Goal: Task Accomplishment & Management: Complete application form

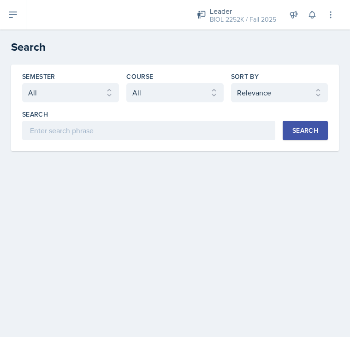
select select "all"
select select "1"
click at [14, 12] on icon at bounding box center [12, 15] width 7 height 6
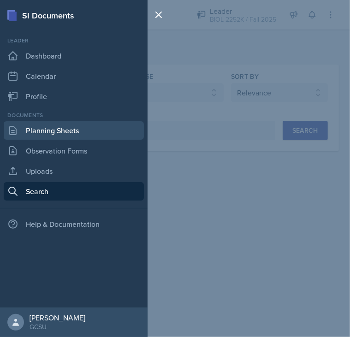
click at [44, 126] on link "Planning Sheets" at bounding box center [74, 130] width 140 height 18
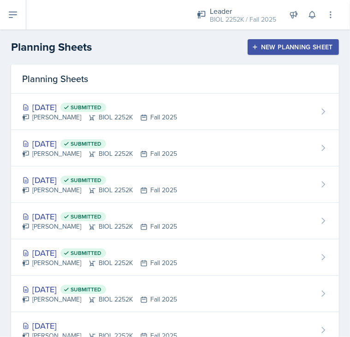
click at [248, 51] on button "New Planning Sheet" at bounding box center [293, 47] width 91 height 16
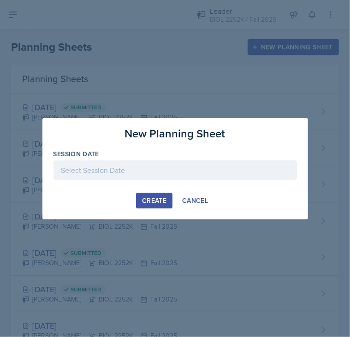
click at [117, 169] on div at bounding box center [176, 170] width 244 height 19
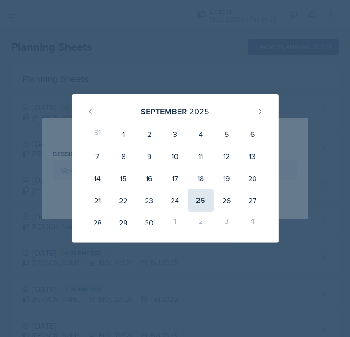
click at [198, 201] on div "25" at bounding box center [201, 201] width 26 height 22
type input "[DATE]"
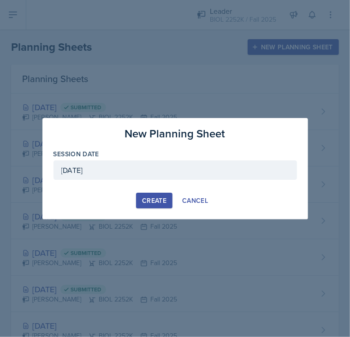
click at [144, 208] on button "Create" at bounding box center [154, 201] width 36 height 16
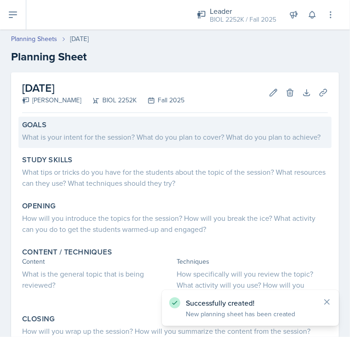
click at [138, 138] on div "What is your intent for the session? What do you plan to cover? What do you pla…" at bounding box center [175, 137] width 306 height 11
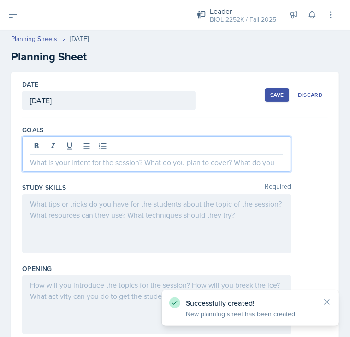
click at [138, 140] on div at bounding box center [156, 155] width 269 height 36
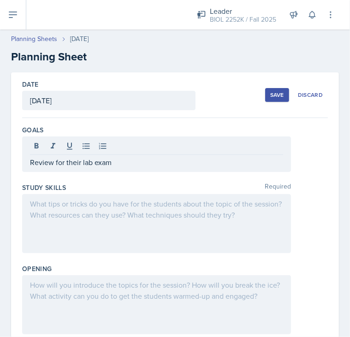
click at [72, 212] on div at bounding box center [156, 223] width 269 height 59
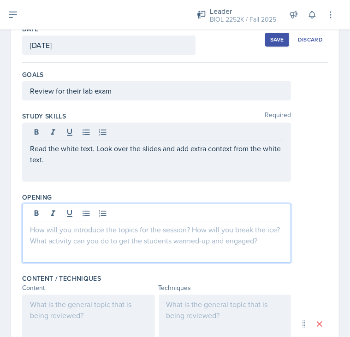
click at [74, 224] on p at bounding box center [156, 229] width 253 height 11
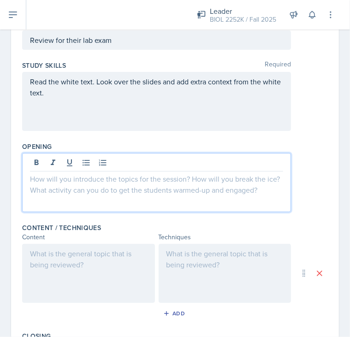
scroll to position [107, 0]
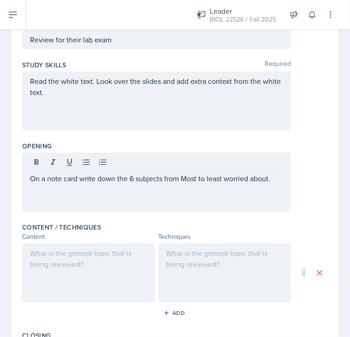
click at [121, 265] on div at bounding box center [88, 273] width 133 height 59
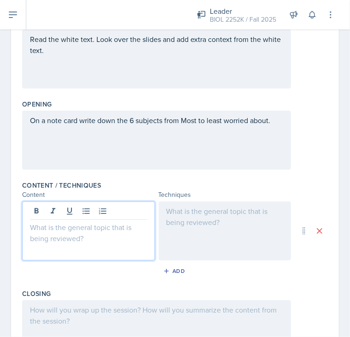
scroll to position [148, 0]
click at [72, 234] on div at bounding box center [88, 231] width 133 height 59
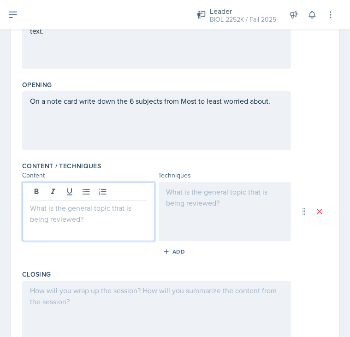
scroll to position [172, 0]
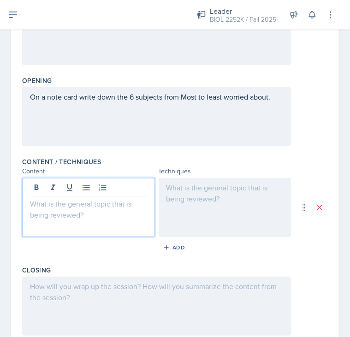
click at [50, 219] on div at bounding box center [88, 207] width 133 height 59
click at [80, 187] on button at bounding box center [86, 187] width 13 height 13
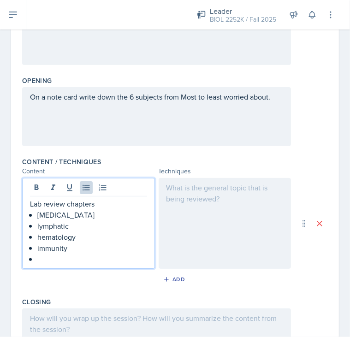
click at [57, 254] on p at bounding box center [92, 259] width 110 height 11
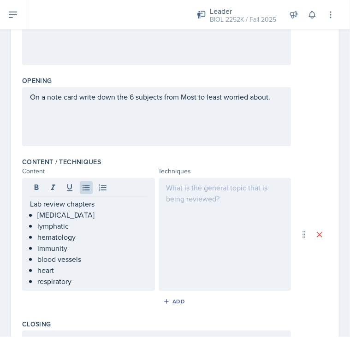
click at [218, 214] on div at bounding box center [225, 234] width 133 height 113
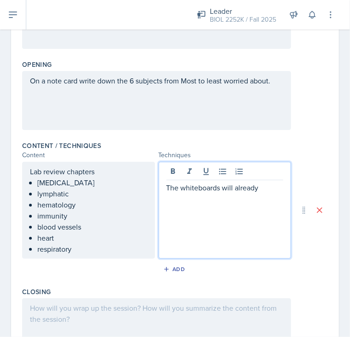
click at [259, 188] on p "The whiteboards will already" at bounding box center [225, 187] width 117 height 11
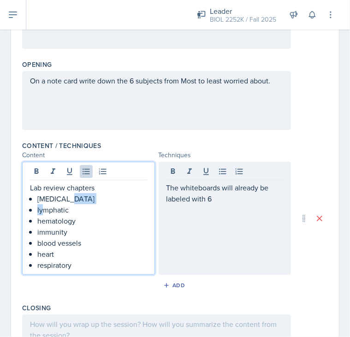
drag, startPoint x: 78, startPoint y: 201, endPoint x: 44, endPoint y: 209, distance: 34.6
click at [44, 209] on ul "[MEDICAL_DATA] lymphatic hematology immunity blood vessels heart respiratory" at bounding box center [92, 232] width 110 height 78
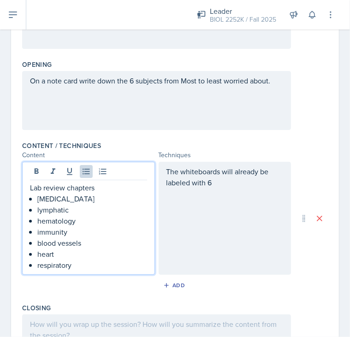
click at [71, 217] on p "hematology" at bounding box center [92, 221] width 110 height 11
click at [76, 218] on p "hematology" at bounding box center [92, 221] width 110 height 11
drag, startPoint x: 76, startPoint y: 218, endPoint x: 47, endPoint y: 223, distance: 29.0
click at [47, 223] on p "hematology" at bounding box center [92, 221] width 110 height 11
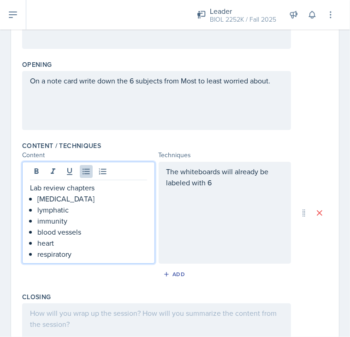
click at [39, 207] on p "lymphatic" at bounding box center [92, 210] width 110 height 11
click at [231, 180] on div "The whiteboards will already be labeled with 6" at bounding box center [225, 213] width 133 height 102
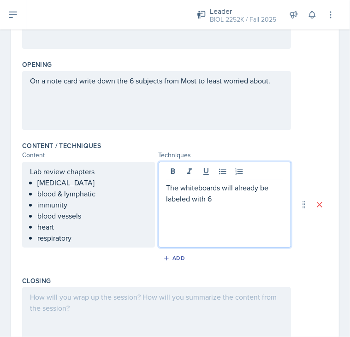
click at [203, 198] on p "The whiteboards will already be labeled with 6" at bounding box center [225, 193] width 117 height 22
click at [257, 202] on p "The whiteboards will already be labeled with the 6" at bounding box center [225, 193] width 117 height 22
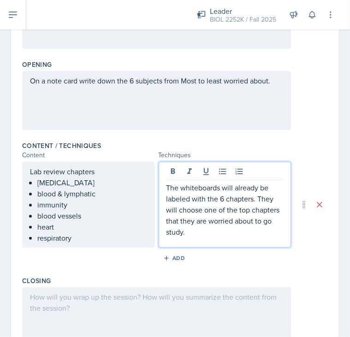
click at [202, 230] on p "The whiteboards will already be labeled with the 6 chapters. They will choose o…" at bounding box center [225, 209] width 117 height 55
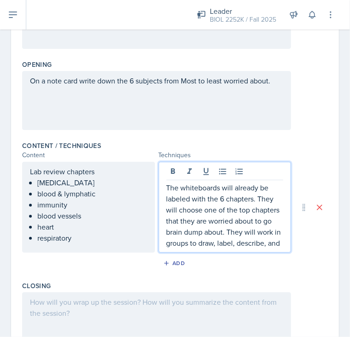
click at [193, 249] on p "The whiteboards will already be labeled with the 6 chapters. They will choose o…" at bounding box center [225, 215] width 117 height 66
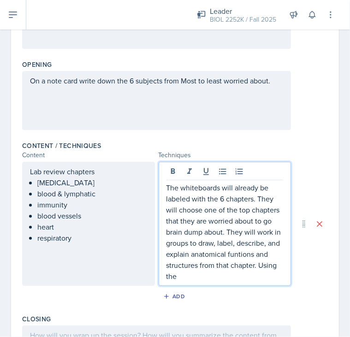
click at [250, 259] on p "The whiteboards will already be labeled with the 6 chapters. They will choose o…" at bounding box center [225, 232] width 117 height 100
click at [225, 276] on p "The whiteboards will already be labeled with the 6 chapters. They will choose o…" at bounding box center [225, 232] width 117 height 100
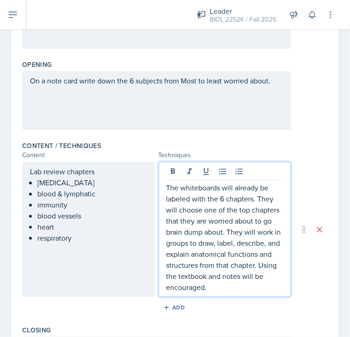
click at [249, 291] on p "The whiteboards will already be labeled with the 6 chapters. They will choose o…" at bounding box center [225, 237] width 117 height 111
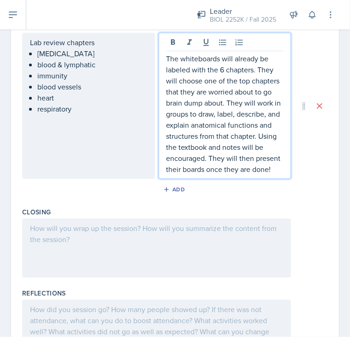
scroll to position [333, 0]
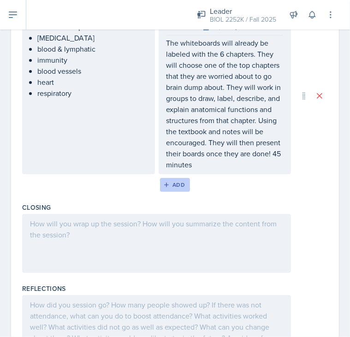
click at [171, 182] on div "Add" at bounding box center [175, 184] width 20 height 7
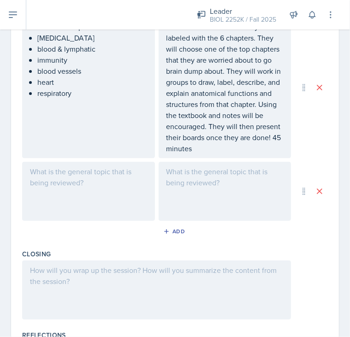
click at [94, 187] on div at bounding box center [88, 191] width 133 height 59
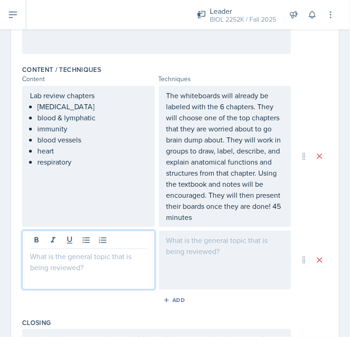
scroll to position [264, 0]
click at [188, 242] on div at bounding box center [225, 260] width 133 height 59
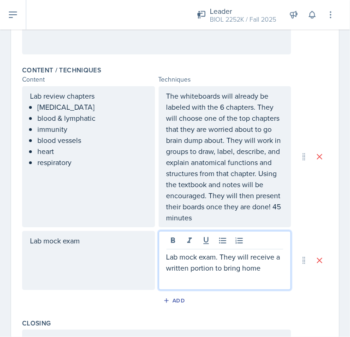
click at [270, 265] on p "Lab mock exam. They will receive a written portion to bring home" at bounding box center [225, 263] width 117 height 22
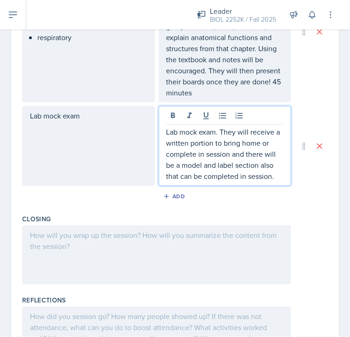
scroll to position [390, 0]
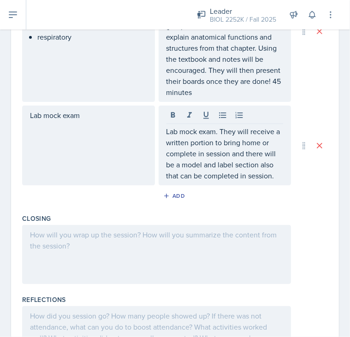
drag, startPoint x: 161, startPoint y: 131, endPoint x: 284, endPoint y: 214, distance: 148.0
click at [284, 214] on div "Goals Review for their lab exam Study Skills Required Read the white text. Look…" at bounding box center [175, 55] width 306 height 652
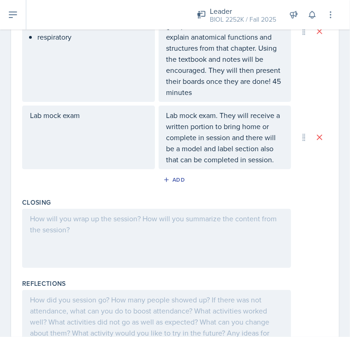
click at [164, 117] on div "Lab mock exam. They will receive a written portion to bring home or complete in…" at bounding box center [225, 138] width 133 height 64
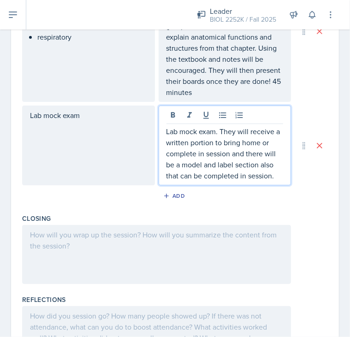
drag, startPoint x: 163, startPoint y: 129, endPoint x: 283, endPoint y: 182, distance: 131.9
click at [283, 182] on div "Lab mock exam. They will receive a written portion to bring home or complete in…" at bounding box center [225, 146] width 133 height 80
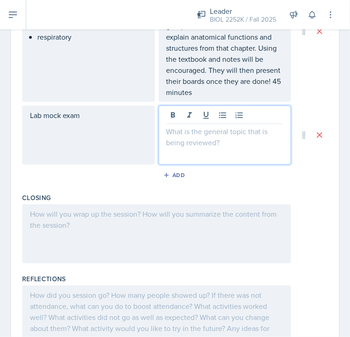
click at [247, 233] on div at bounding box center [156, 234] width 269 height 59
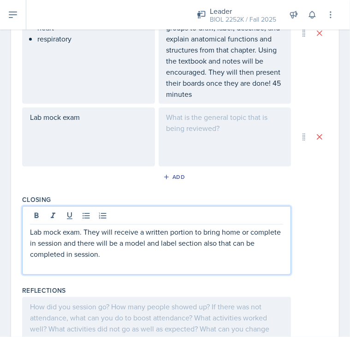
scroll to position [388, 0]
click at [315, 139] on icon at bounding box center [319, 136] width 9 height 9
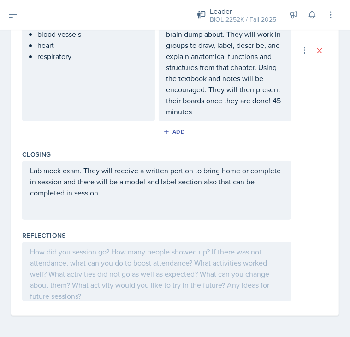
scroll to position [379, 0]
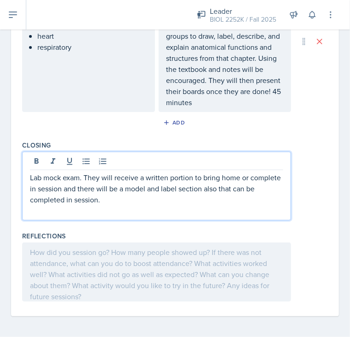
click at [139, 199] on div "Lab mock exam. They will receive a written portion to bring home or complete in…" at bounding box center [156, 194] width 253 height 44
click at [138, 196] on p "Lab mock exam. They will receive a written portion to bring home or complete in…" at bounding box center [156, 188] width 253 height 33
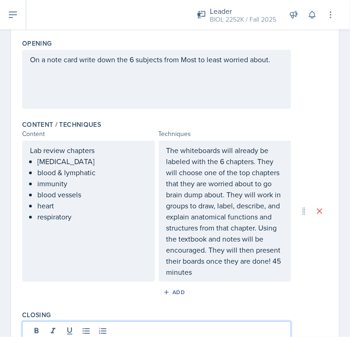
scroll to position [209, 0]
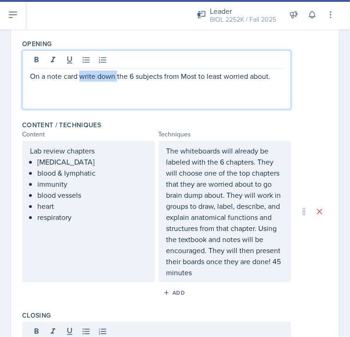
drag, startPoint x: 118, startPoint y: 59, endPoint x: 81, endPoint y: 73, distance: 40.0
click at [81, 73] on p "On a note card write down the 6 subjects from Most to least worried about." at bounding box center [156, 76] width 253 height 11
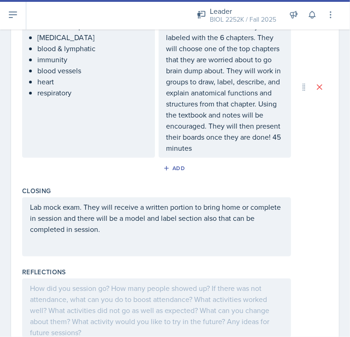
scroll to position [340, 0]
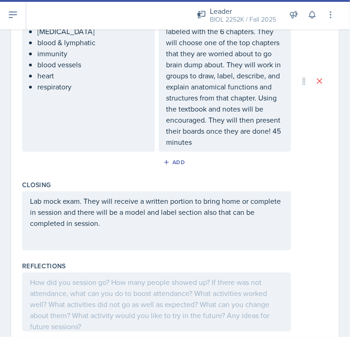
click at [190, 139] on p "The whiteboards will already be labeled with the 6 chapters. They will choose o…" at bounding box center [225, 81] width 117 height 133
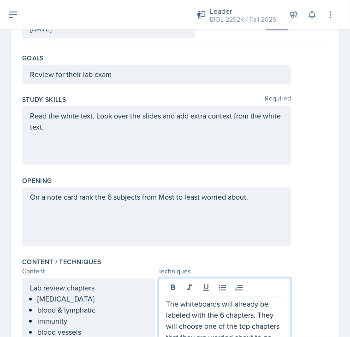
scroll to position [52, 0]
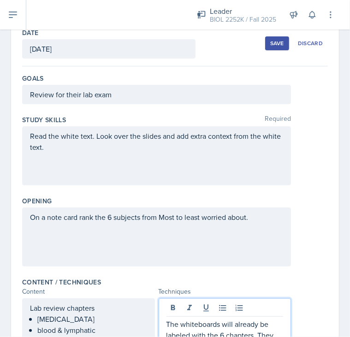
click at [265, 50] on div "Save Discard" at bounding box center [296, 43] width 63 height 21
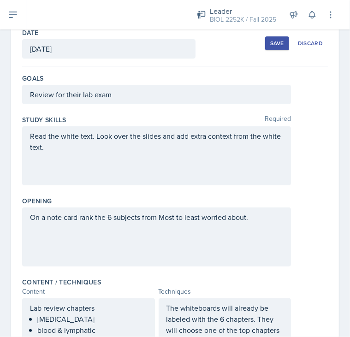
click at [271, 46] on div "Save" at bounding box center [278, 43] width 14 height 7
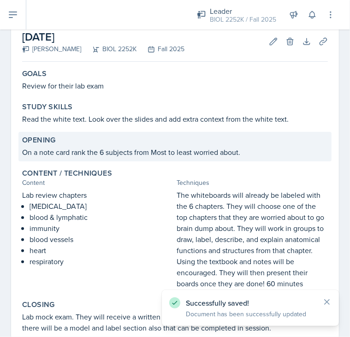
scroll to position [188, 0]
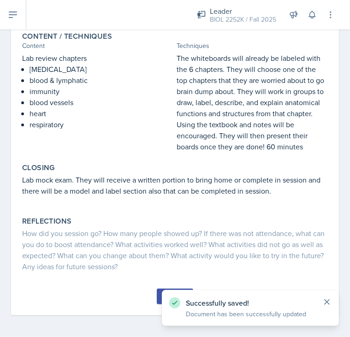
click at [327, 299] on icon at bounding box center [327, 302] width 9 height 9
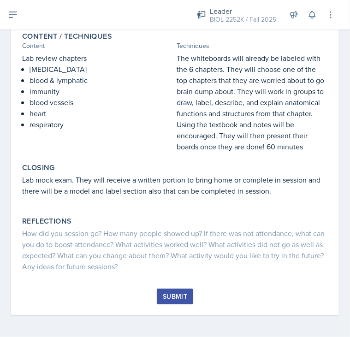
click at [174, 294] on div "Submit" at bounding box center [175, 296] width 24 height 7
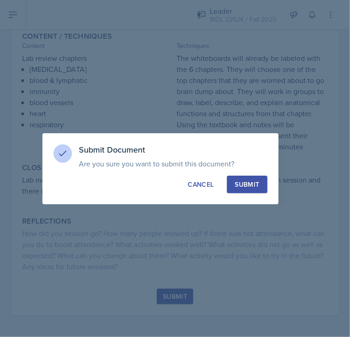
click at [247, 181] on div "Submit" at bounding box center [247, 184] width 24 height 9
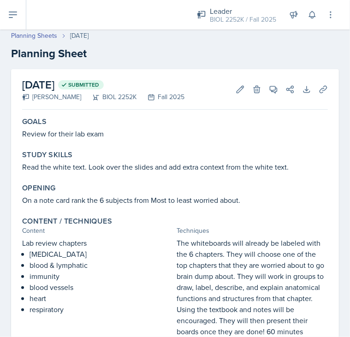
scroll to position [0, 0]
